Goal: Find specific page/section: Find specific page/section

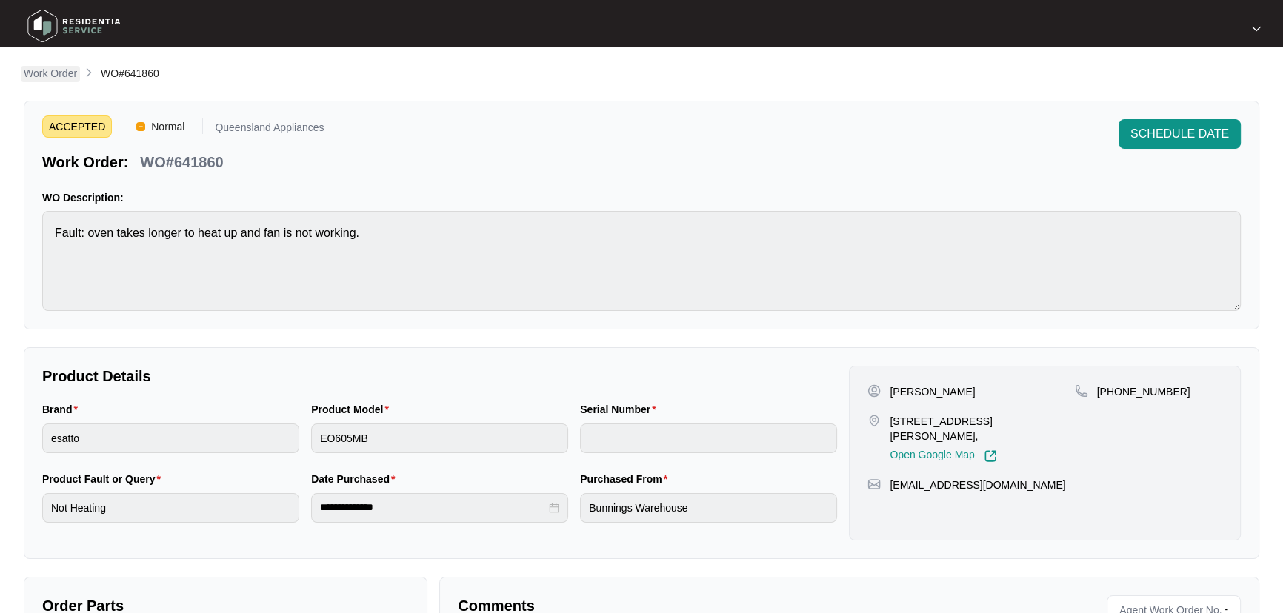
click at [60, 73] on p "Work Order" at bounding box center [50, 73] width 53 height 15
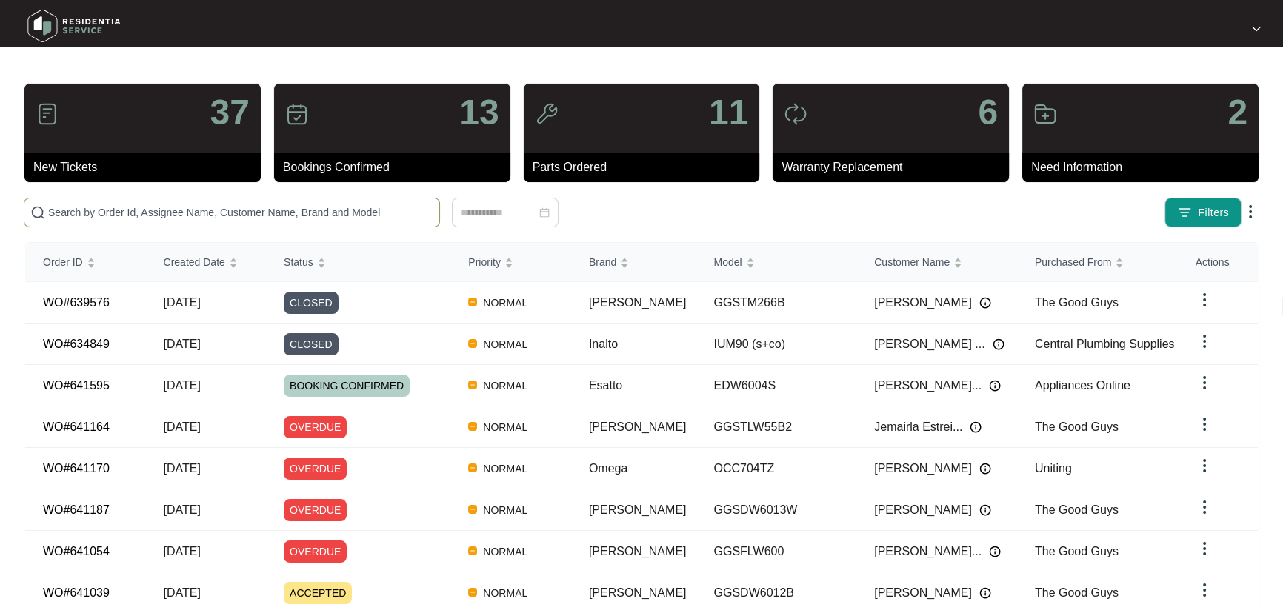
click at [273, 207] on input "text" at bounding box center [240, 212] width 385 height 16
paste input "641187"
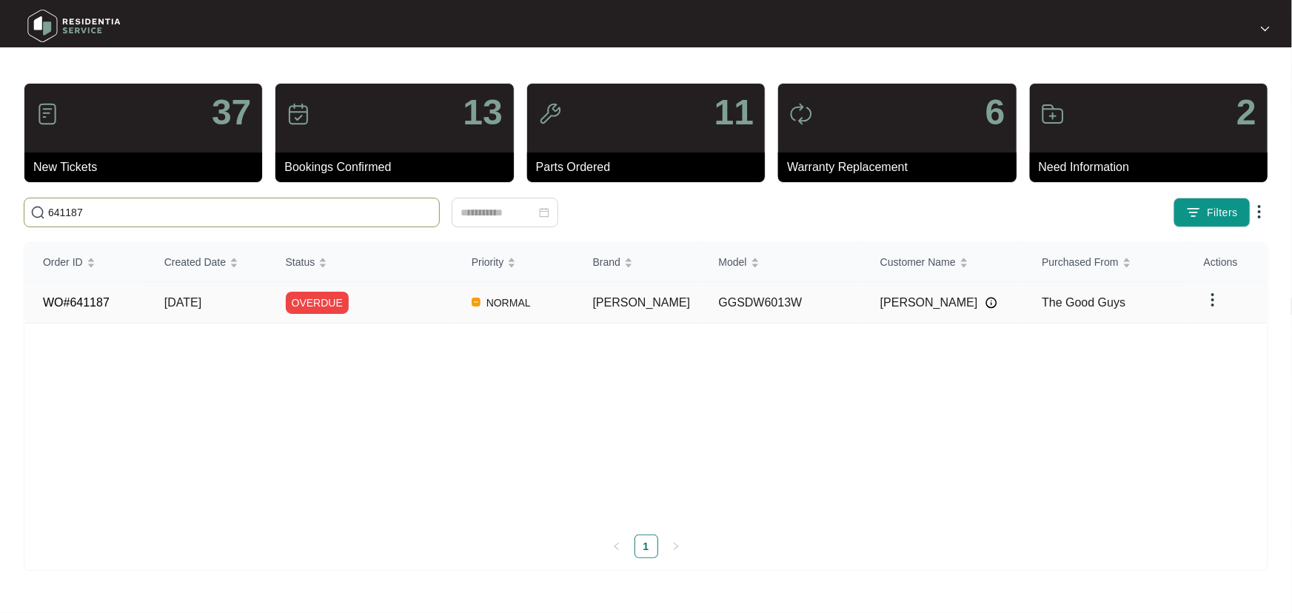
type input "641187"
click at [424, 306] on div "OVERDUE" at bounding box center [370, 303] width 168 height 22
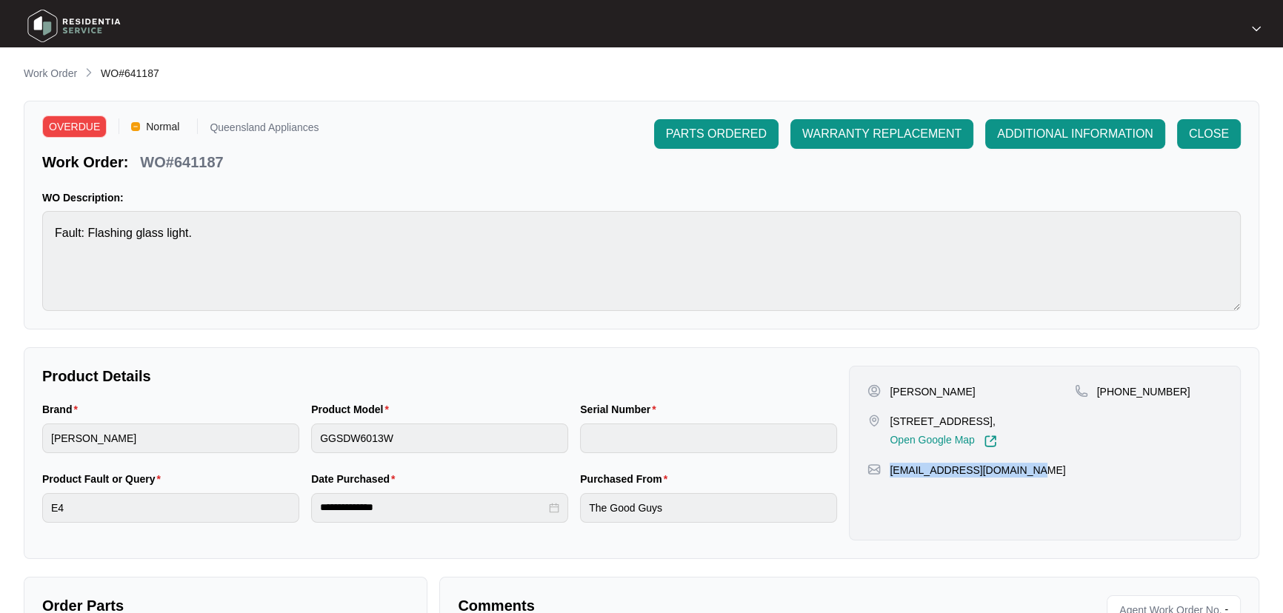
drag, startPoint x: 1064, startPoint y: 480, endPoint x: 887, endPoint y: 483, distance: 177.0
click at [887, 478] on div "[EMAIL_ADDRESS][DOMAIN_NAME]" at bounding box center [1044, 470] width 355 height 15
copy p "[EMAIL_ADDRESS][DOMAIN_NAME]"
